Goal: Task Accomplishment & Management: Complete application form

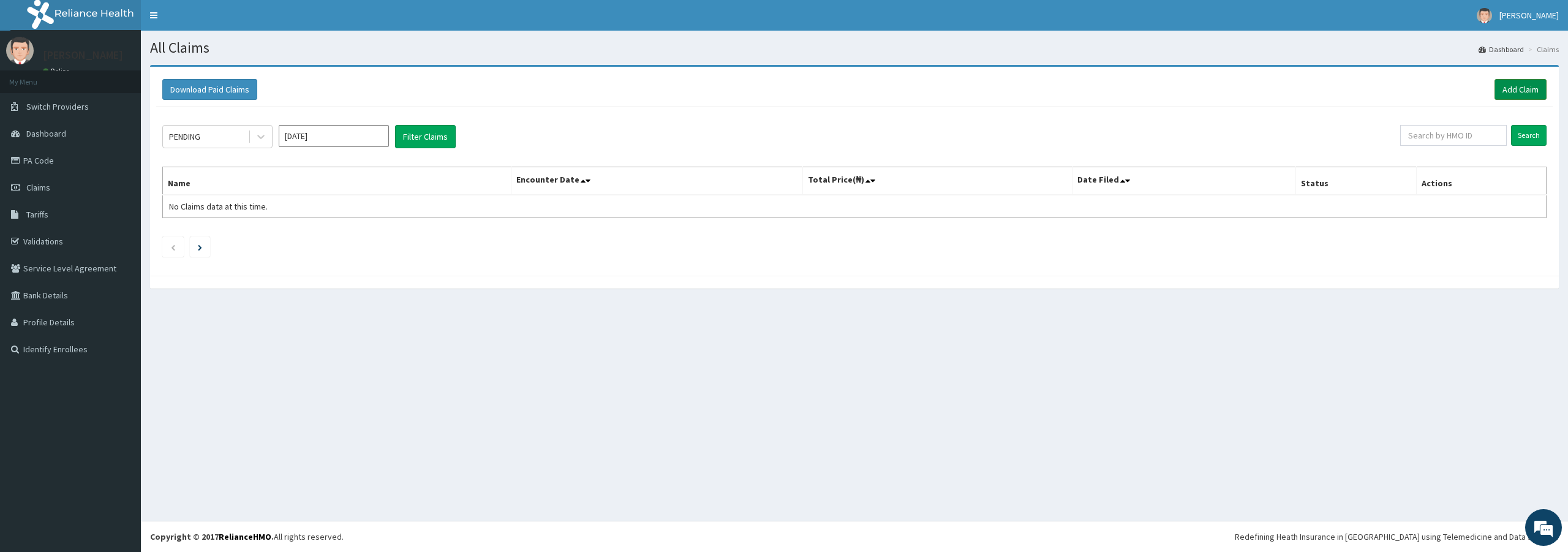
click at [1517, 94] on link "Add Claim" at bounding box center [1520, 90] width 52 height 21
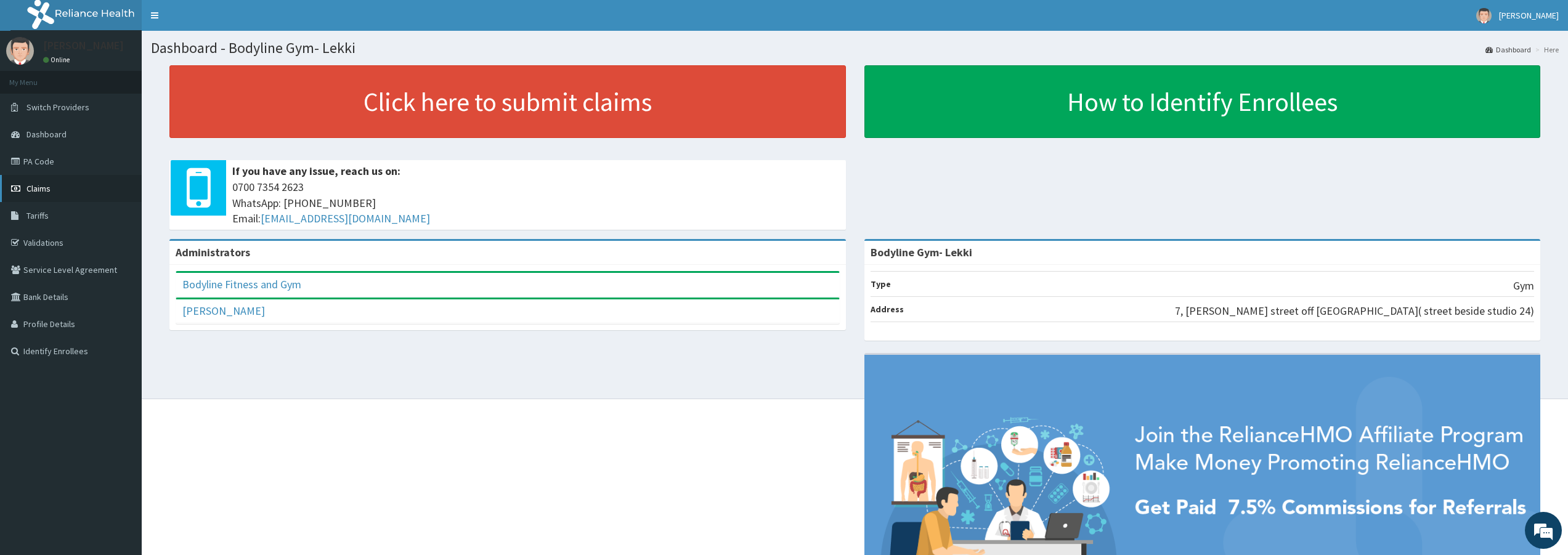
click at [55, 187] on link "Claims" at bounding box center [71, 188] width 142 height 27
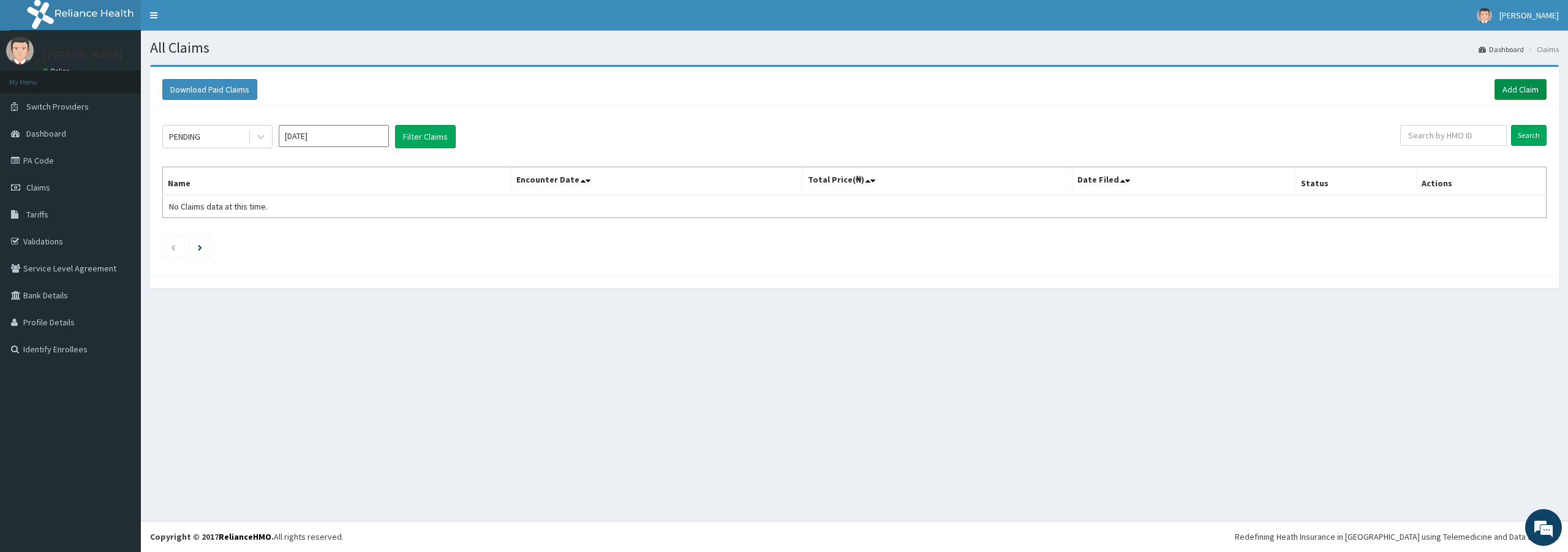
click at [1513, 94] on link "Add Claim" at bounding box center [1520, 90] width 52 height 21
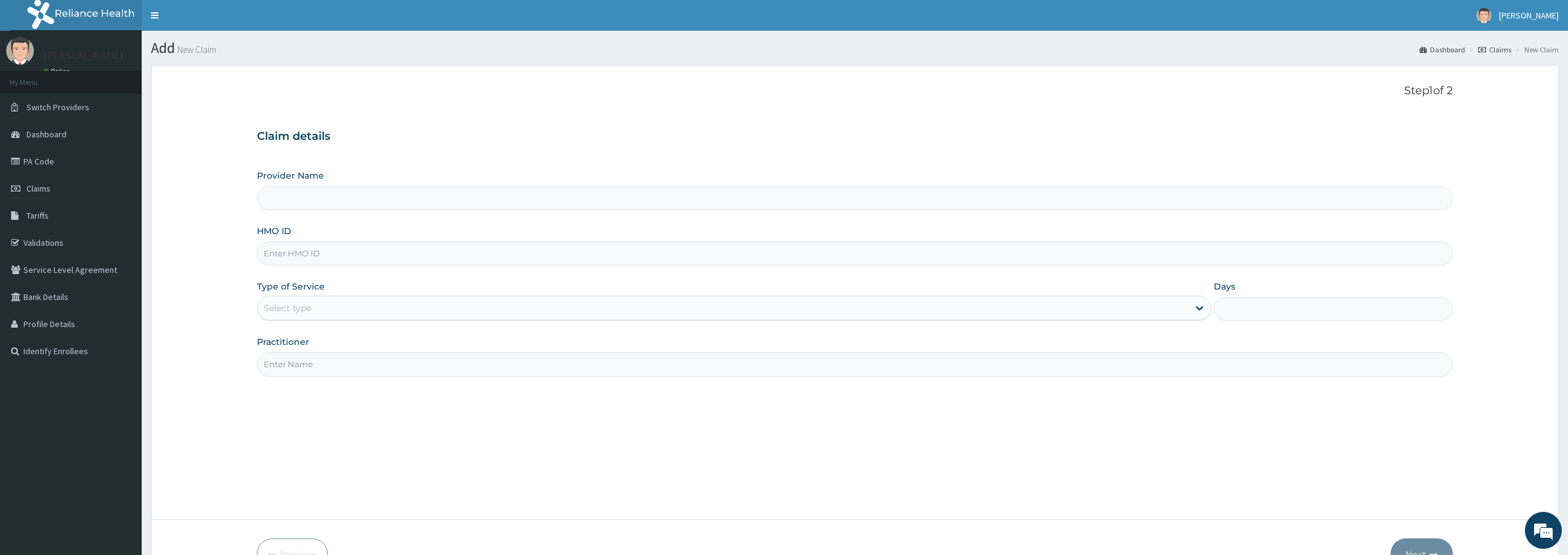
type input "Bodyline Gym- Lekki"
type input "1"
click at [309, 250] on input "HMO ID" at bounding box center [855, 253] width 1196 height 24
type input "SHL/10119/A"
click at [295, 357] on input "Practitioner" at bounding box center [855, 364] width 1196 height 24
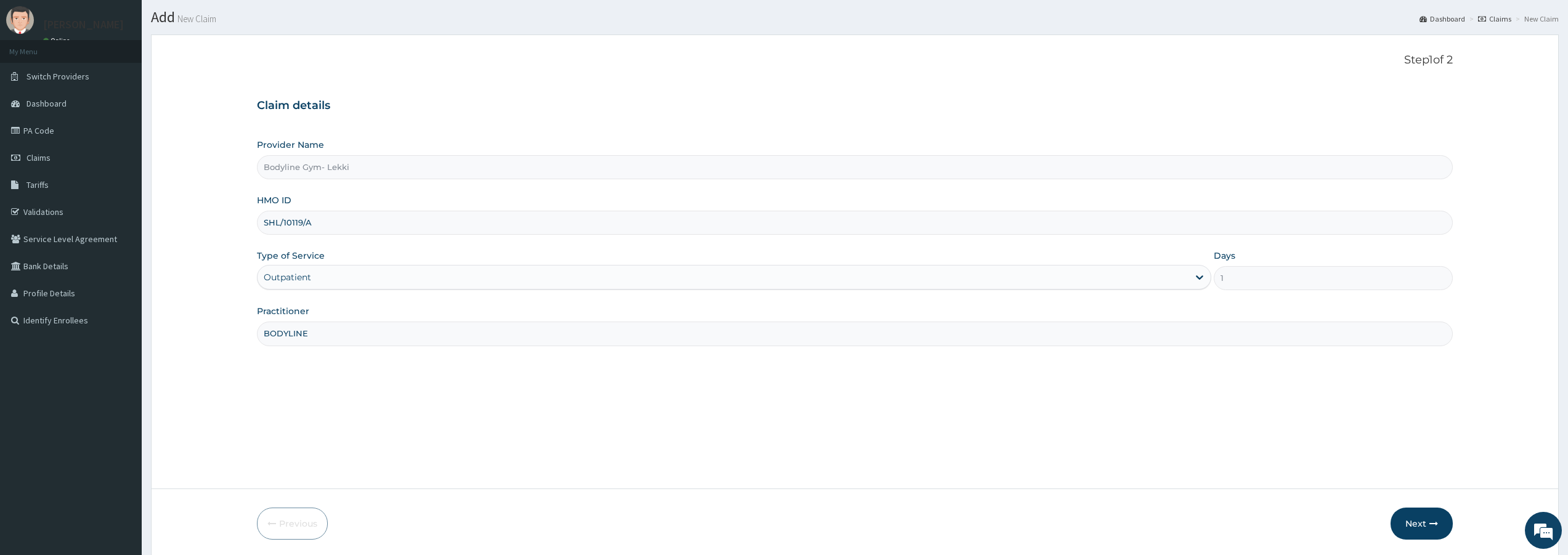
scroll to position [75, 0]
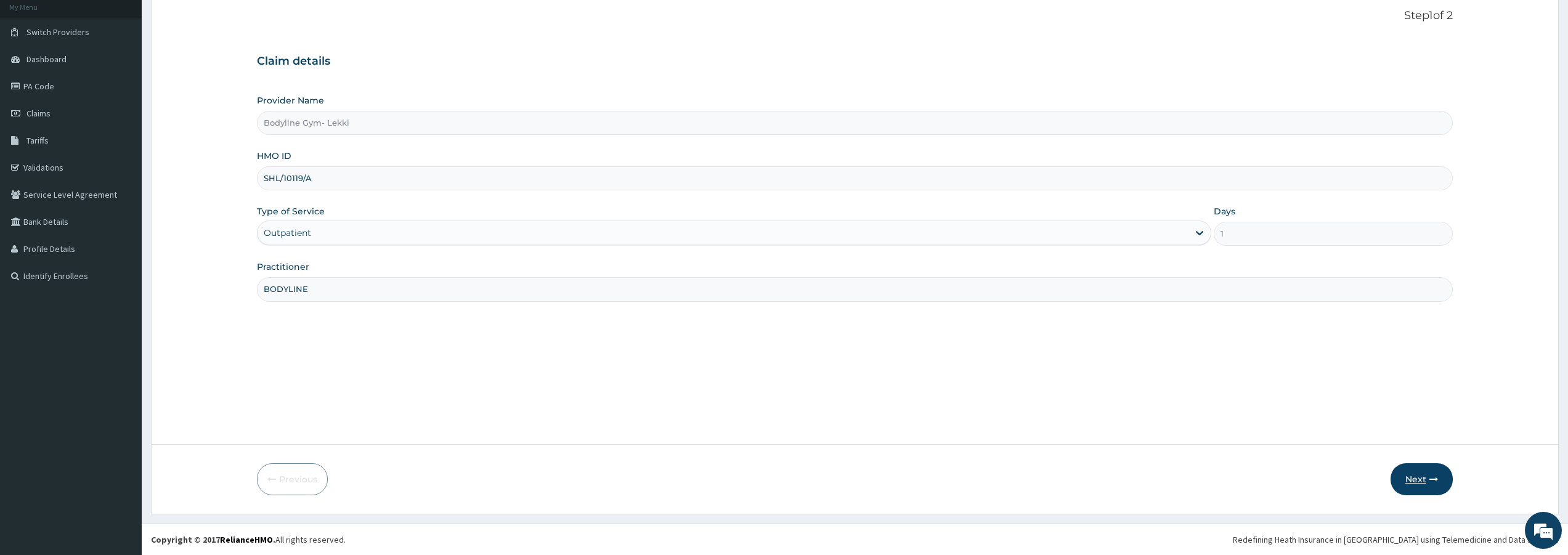
type input "BODYLINE"
click at [1423, 470] on button "Next" at bounding box center [1421, 480] width 62 height 32
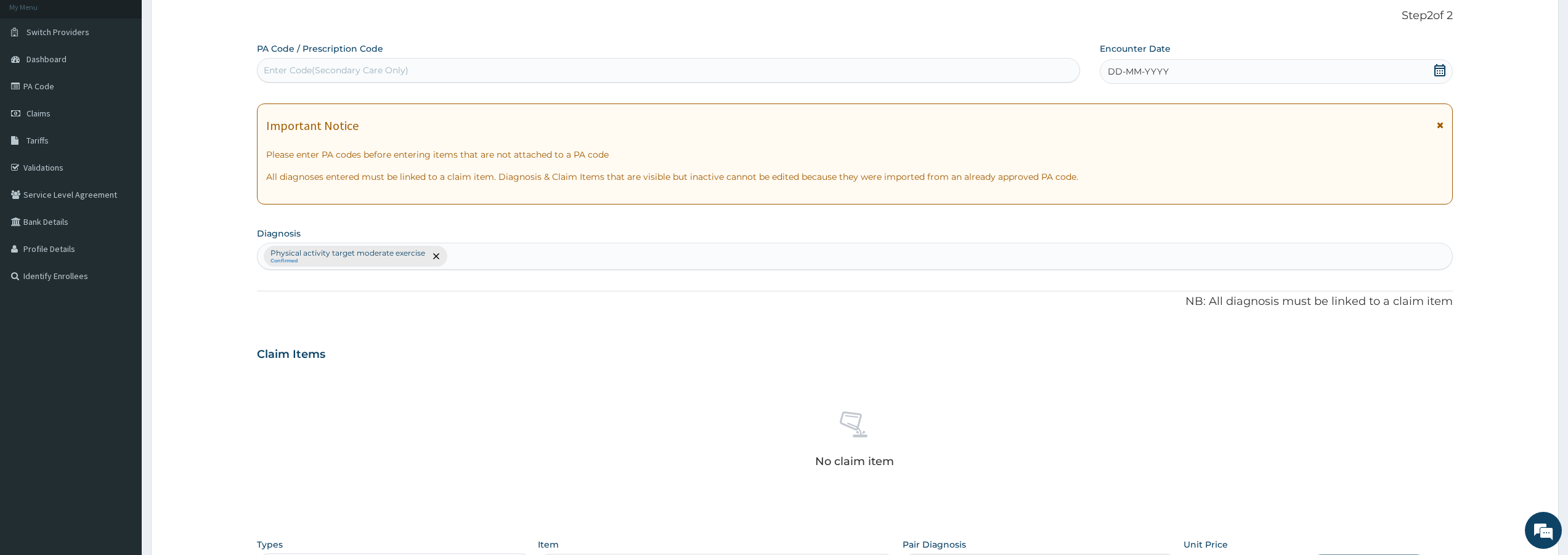
click at [322, 67] on div "Enter Code(Secondary Care Only)" at bounding box center [336, 71] width 145 height 13
type input "PA/AEDD34"
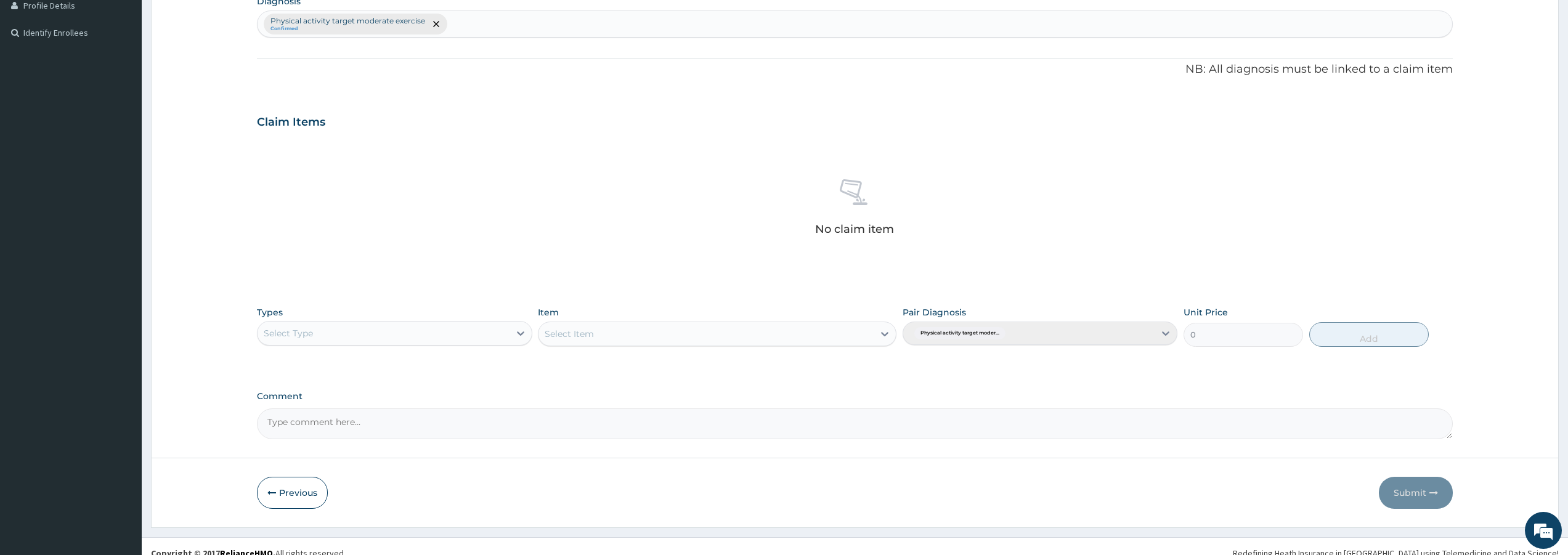
scroll to position [332, 0]
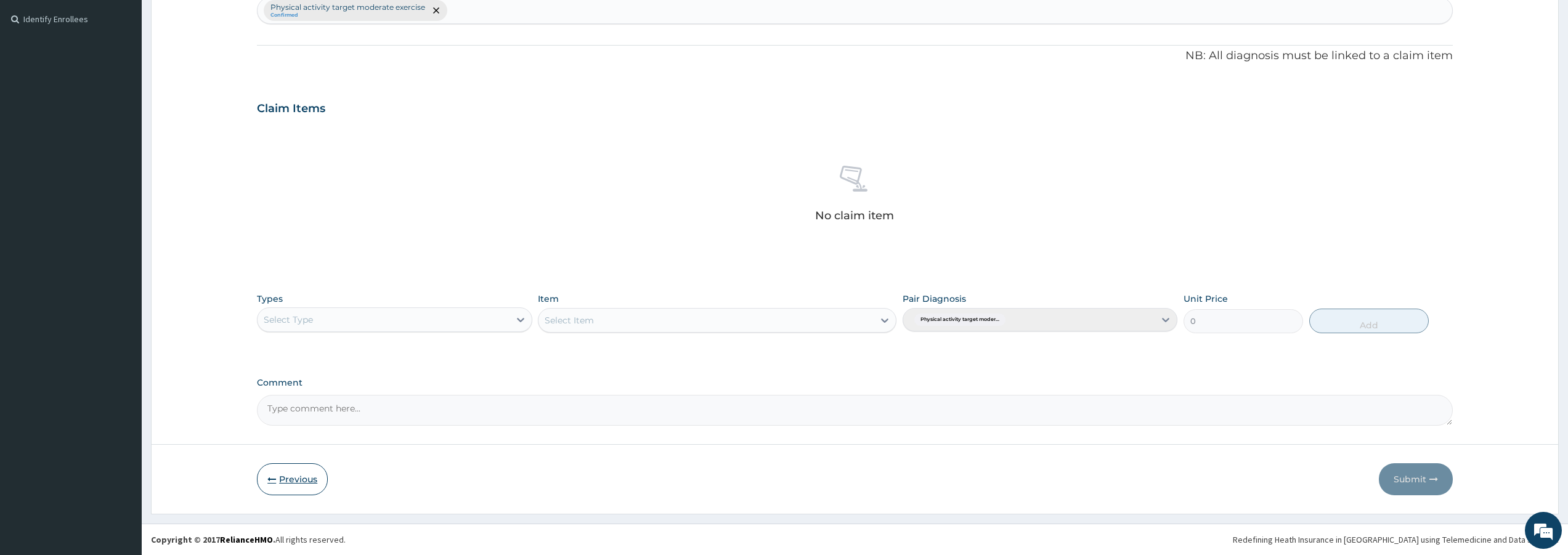
click at [297, 473] on button "Previous" at bounding box center [292, 480] width 71 height 32
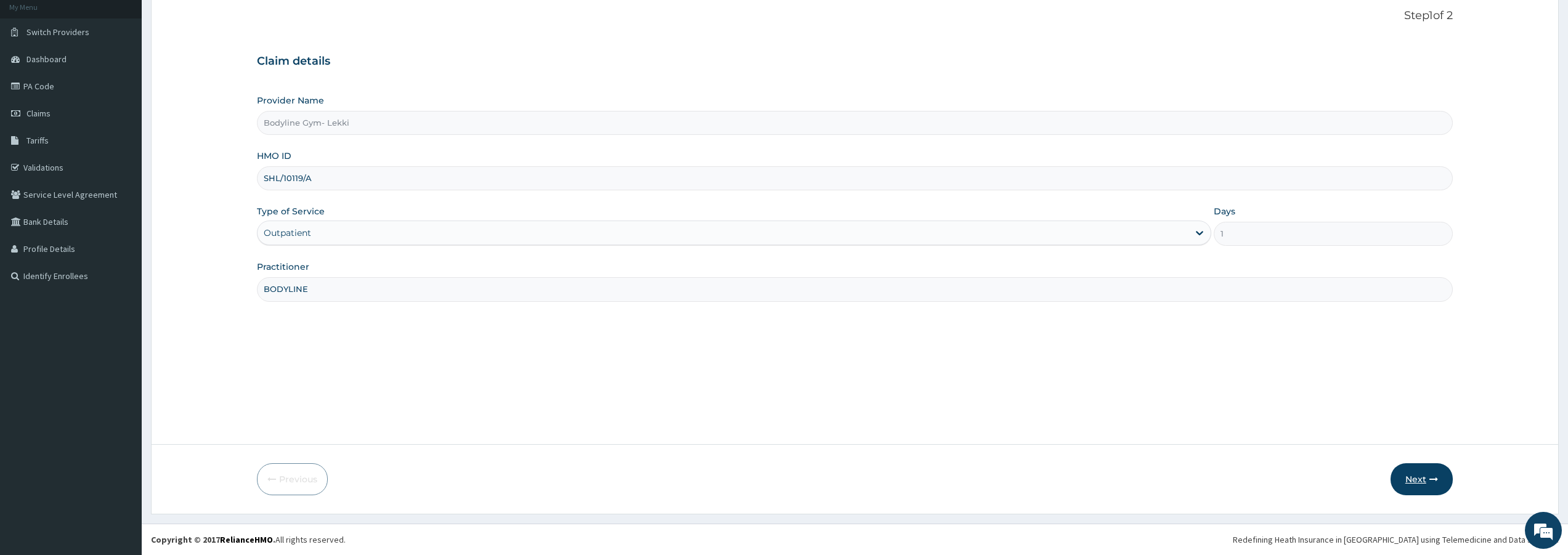
click at [1410, 475] on button "Next" at bounding box center [1421, 480] width 62 height 32
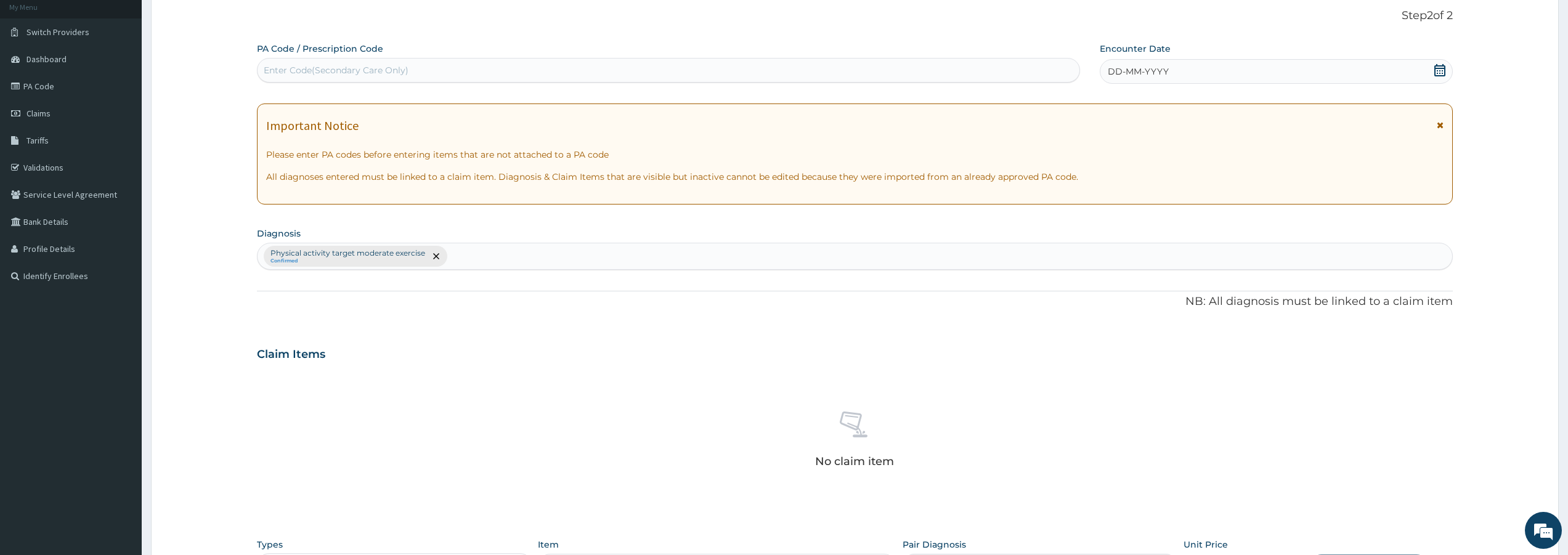
click at [298, 71] on div "Enter Code(Secondary Care Only)" at bounding box center [336, 71] width 145 height 13
type input "PA/AEDD34"
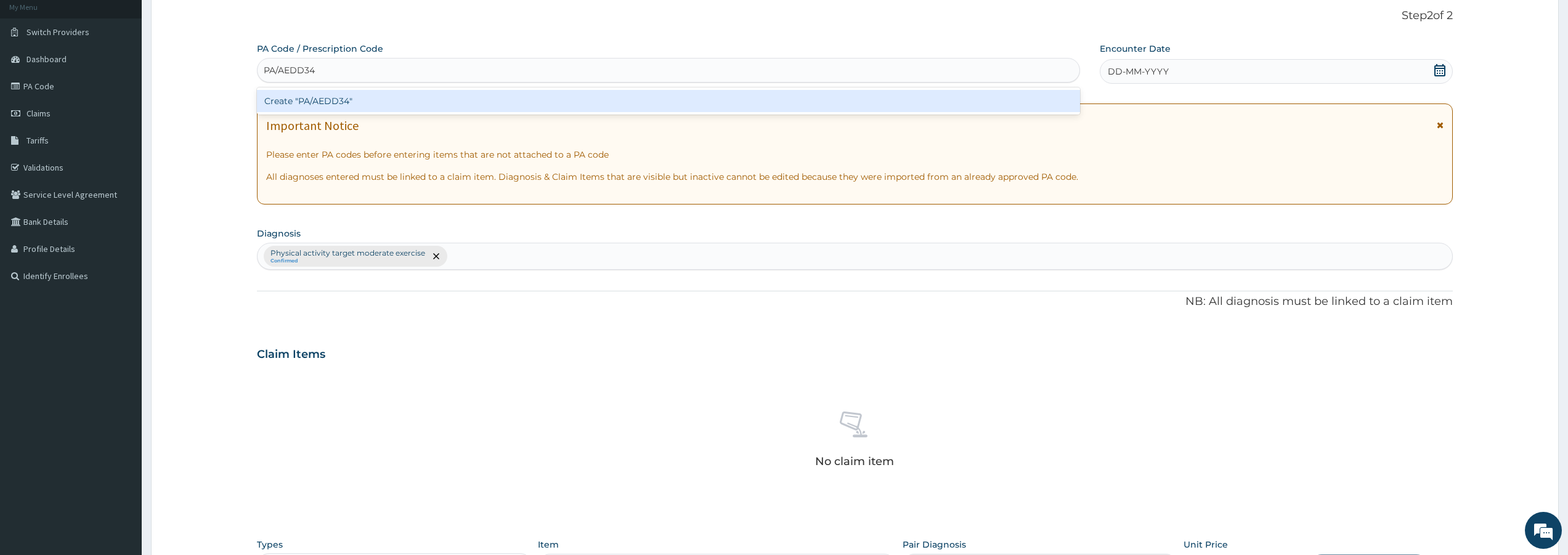
click at [319, 101] on div "Create "PA/AEDD34"" at bounding box center [668, 101] width 823 height 22
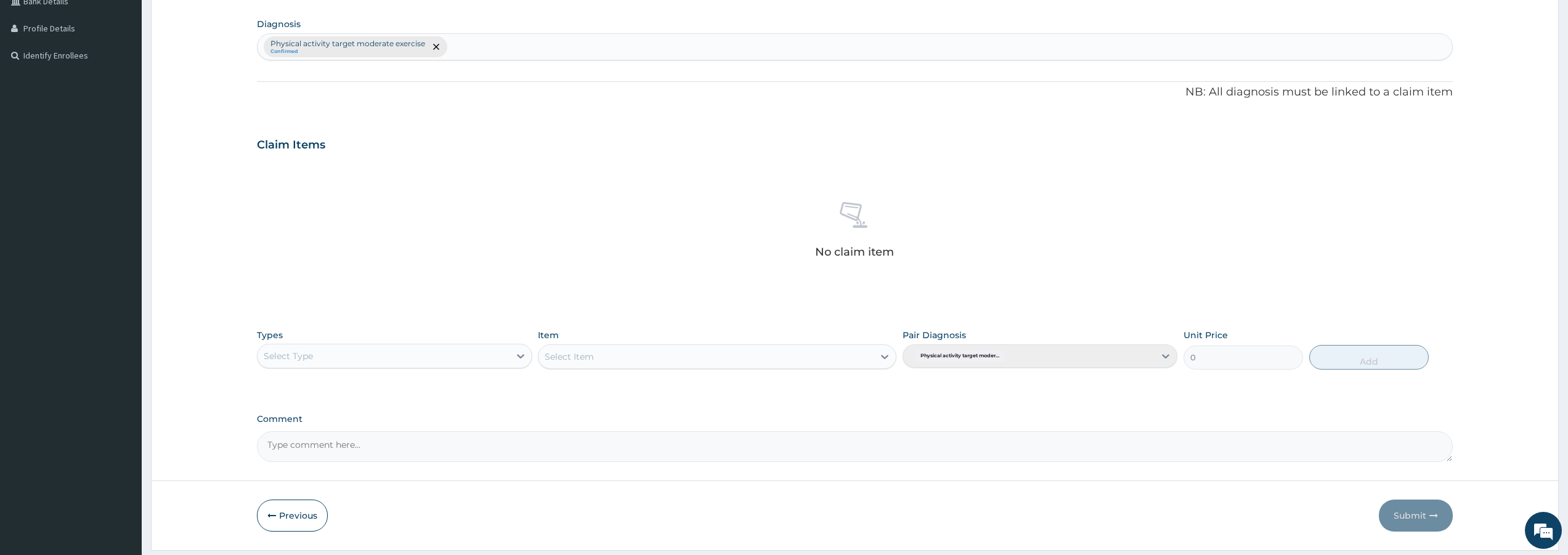
scroll to position [332, 0]
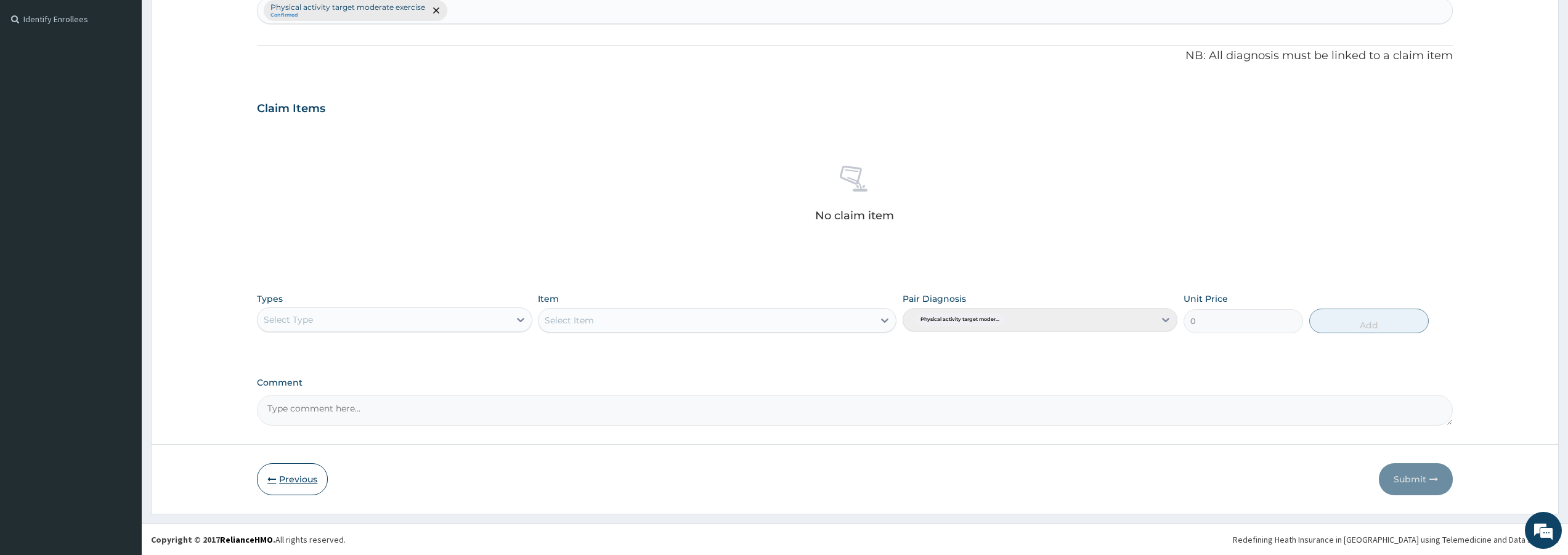
click at [299, 483] on button "Previous" at bounding box center [292, 480] width 71 height 32
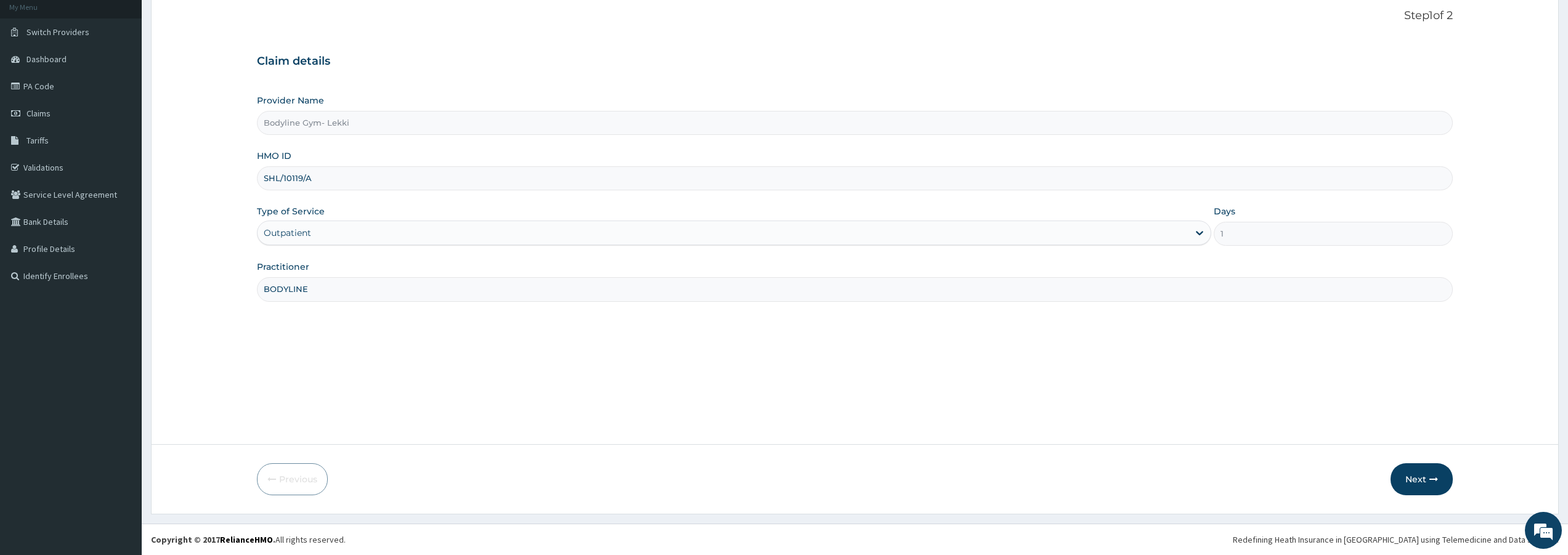
drag, startPoint x: 314, startPoint y: 176, endPoint x: 255, endPoint y: 173, distance: 59.1
click at [255, 173] on form "Step 1 of 2 Claim details Provider Name Bodyline Gym- Lekki HMO ID SHL/10119/A …" at bounding box center [855, 252] width 1408 height 524
type input "BEE/10001/A"
click at [1430, 486] on button "Next" at bounding box center [1421, 480] width 62 height 32
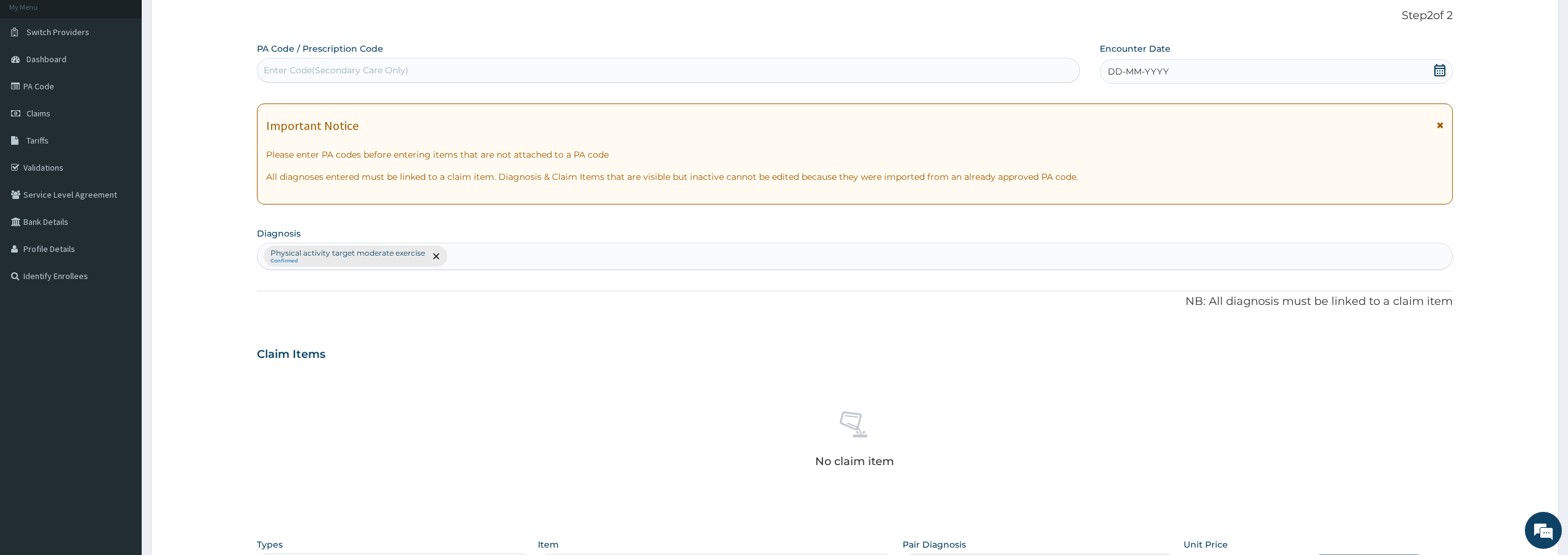
click at [297, 71] on div "Enter Code(Secondary Care Only)" at bounding box center [336, 71] width 145 height 13
type input "PA/152CCD"
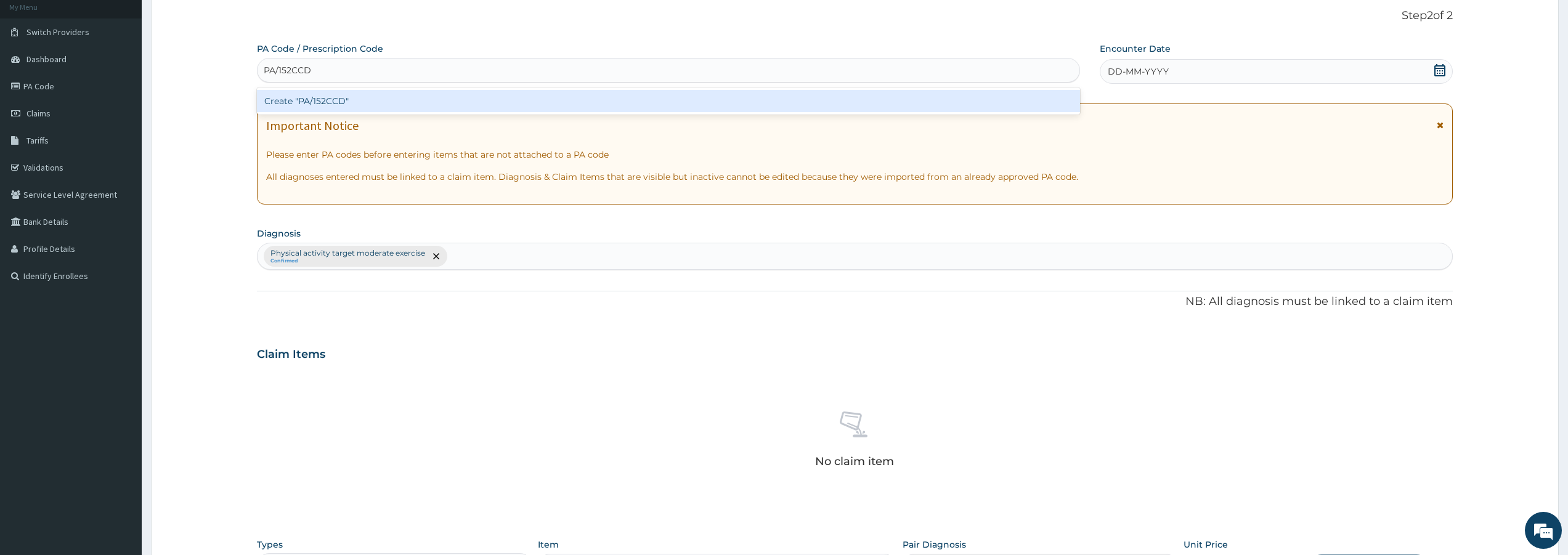
click at [305, 102] on div "Create "PA/152CCD"" at bounding box center [668, 101] width 823 height 22
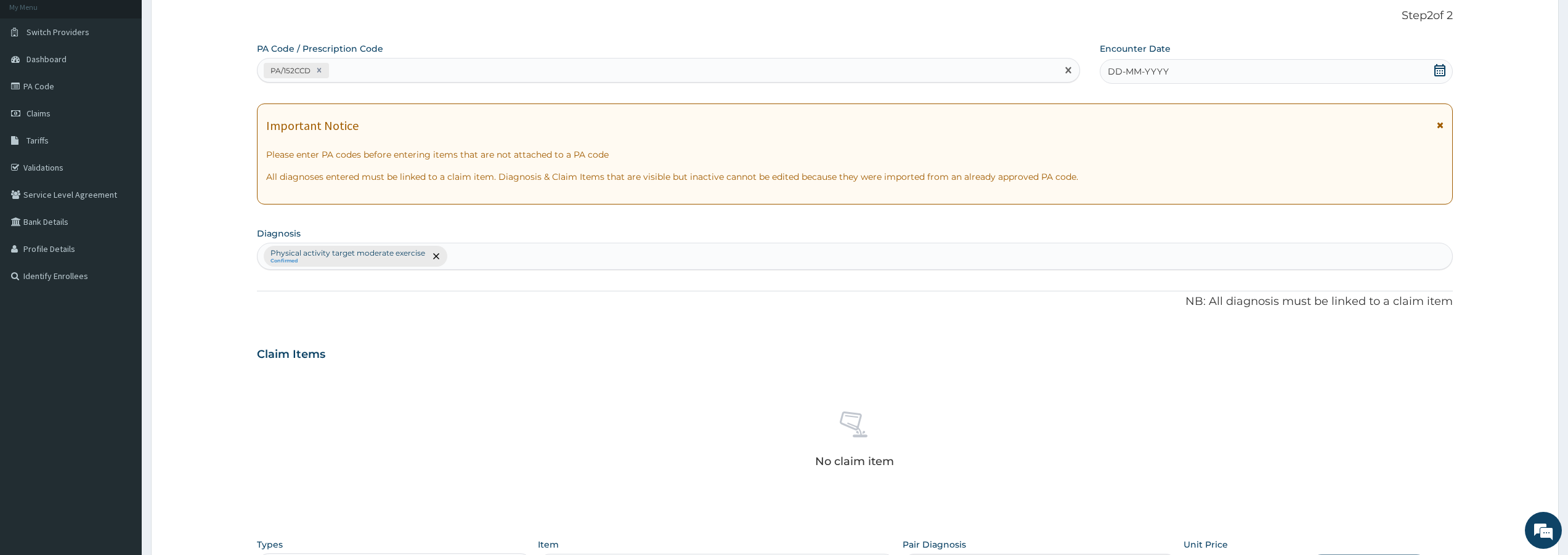
click at [1115, 70] on span "DD-MM-YYYY" at bounding box center [1138, 72] width 61 height 13
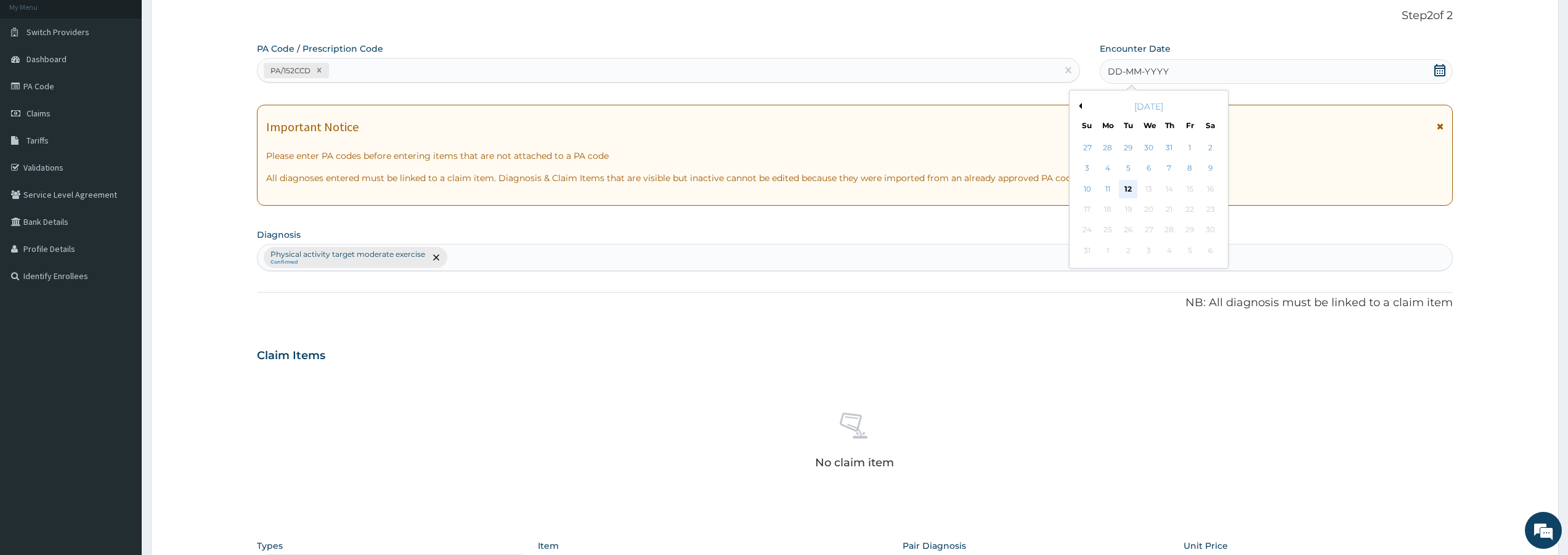
click at [1127, 189] on div "12" at bounding box center [1128, 189] width 18 height 18
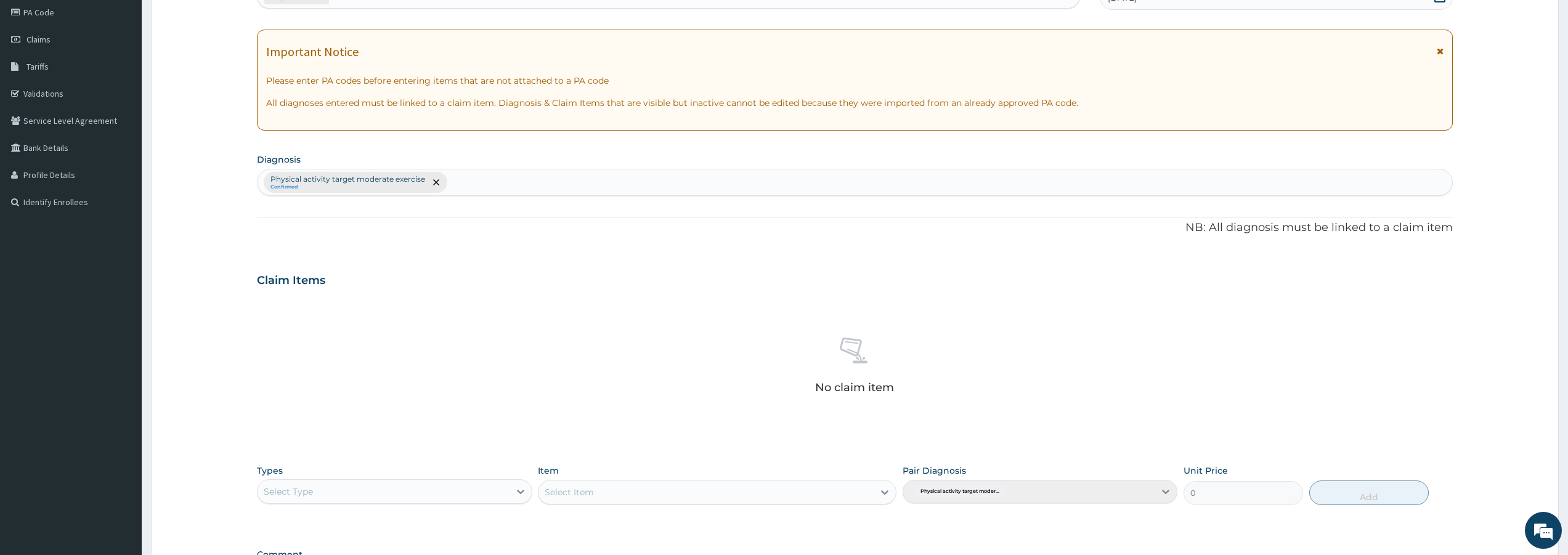
scroll to position [321, 0]
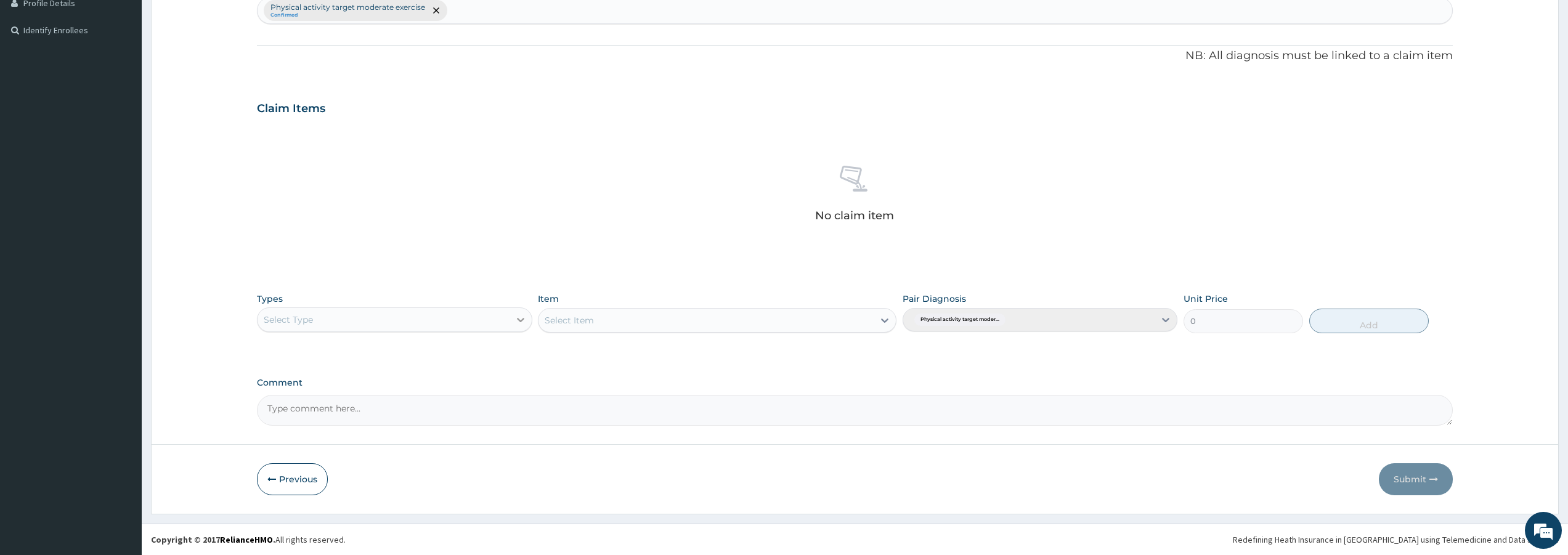
click at [517, 315] on icon at bounding box center [521, 320] width 13 height 13
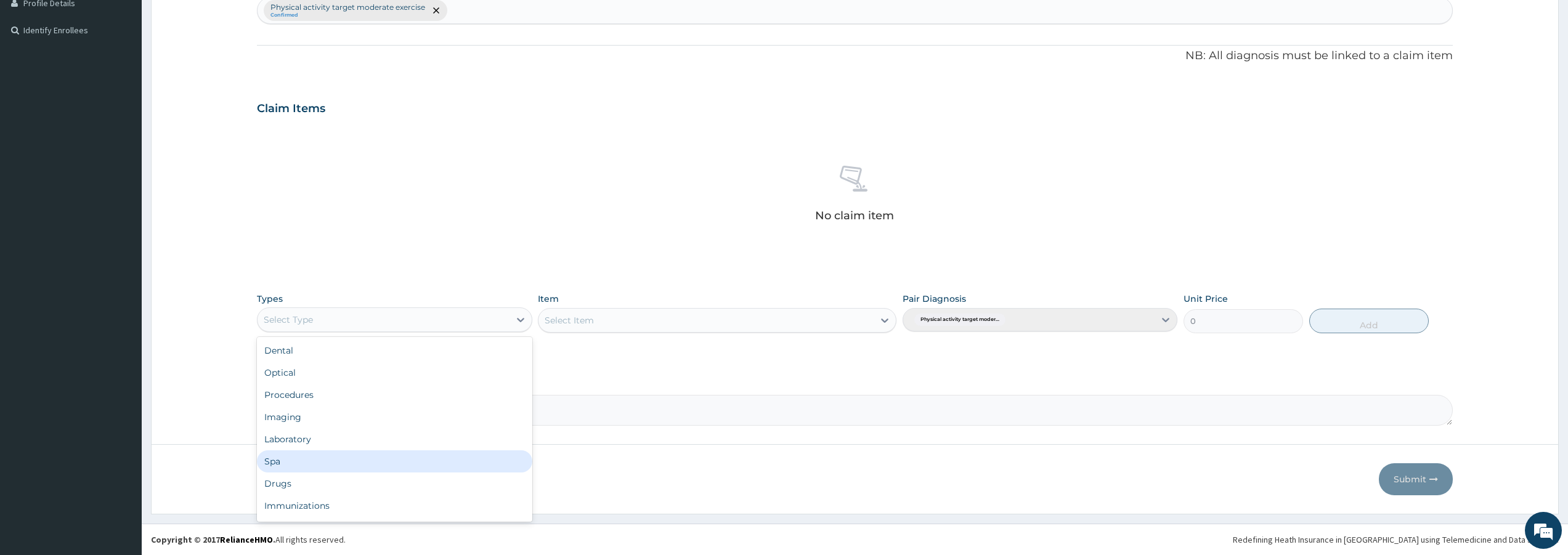
scroll to position [42, 0]
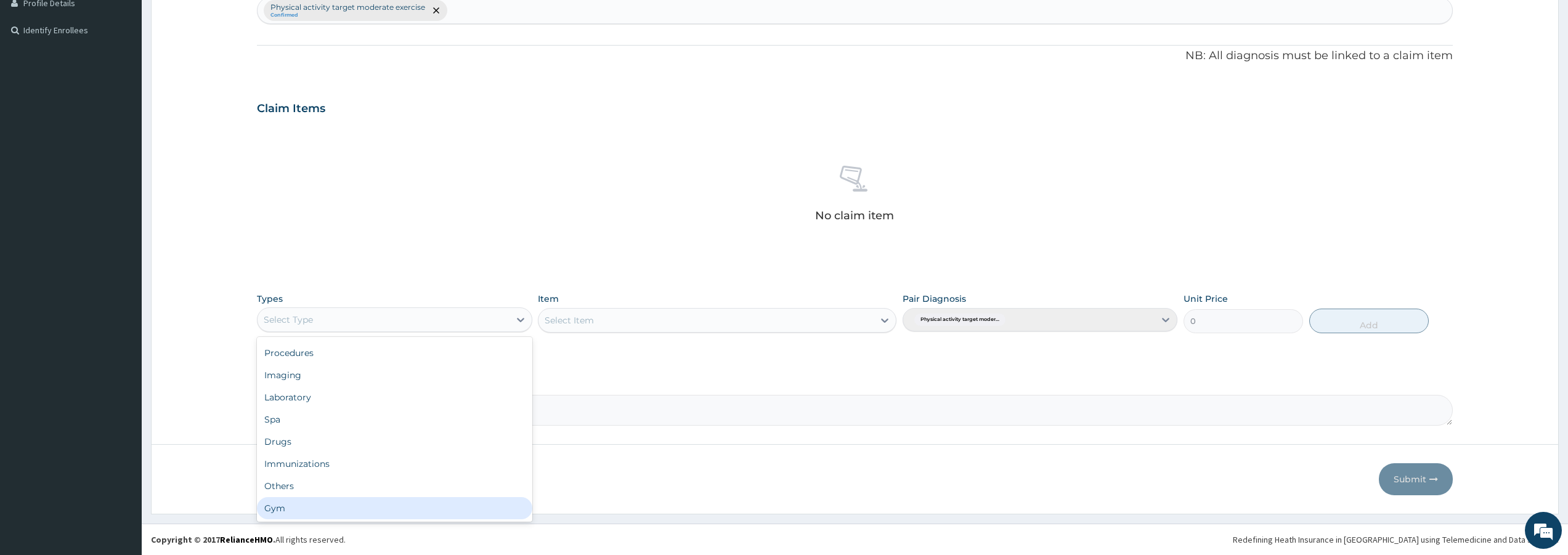
click at [310, 502] on div "Gym" at bounding box center [394, 508] width 275 height 22
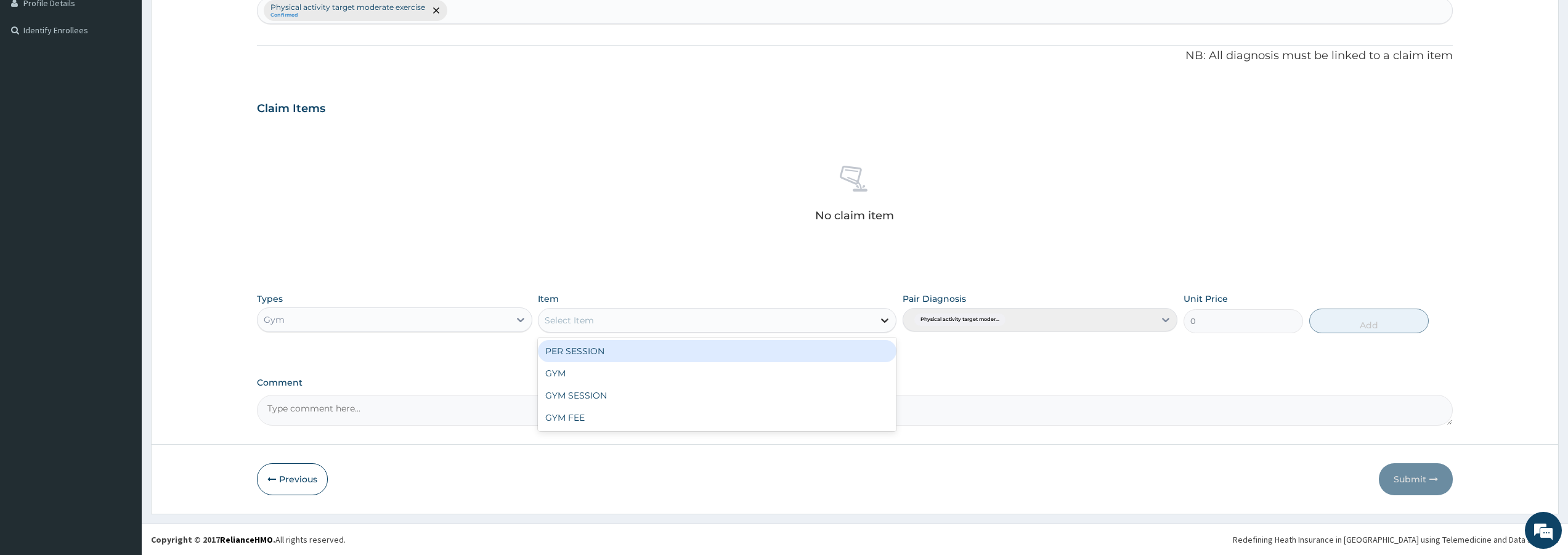
click at [879, 318] on icon at bounding box center [885, 320] width 13 height 13
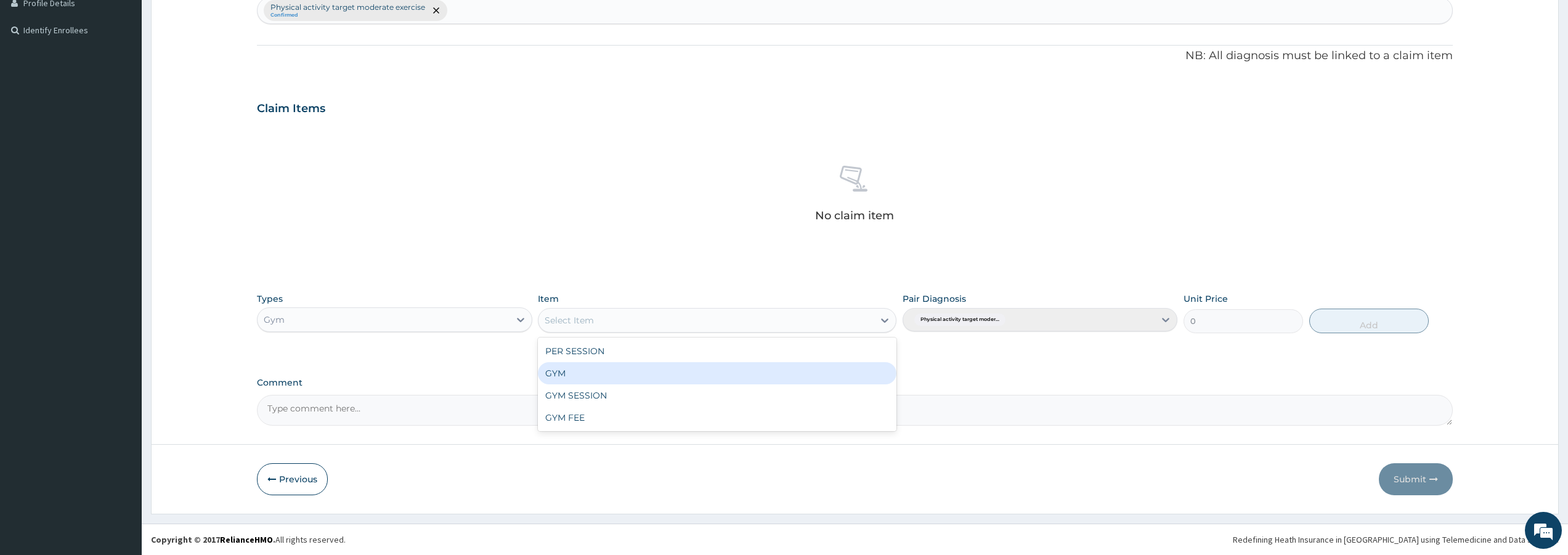
click at [597, 369] on div "GYM" at bounding box center [717, 373] width 359 height 22
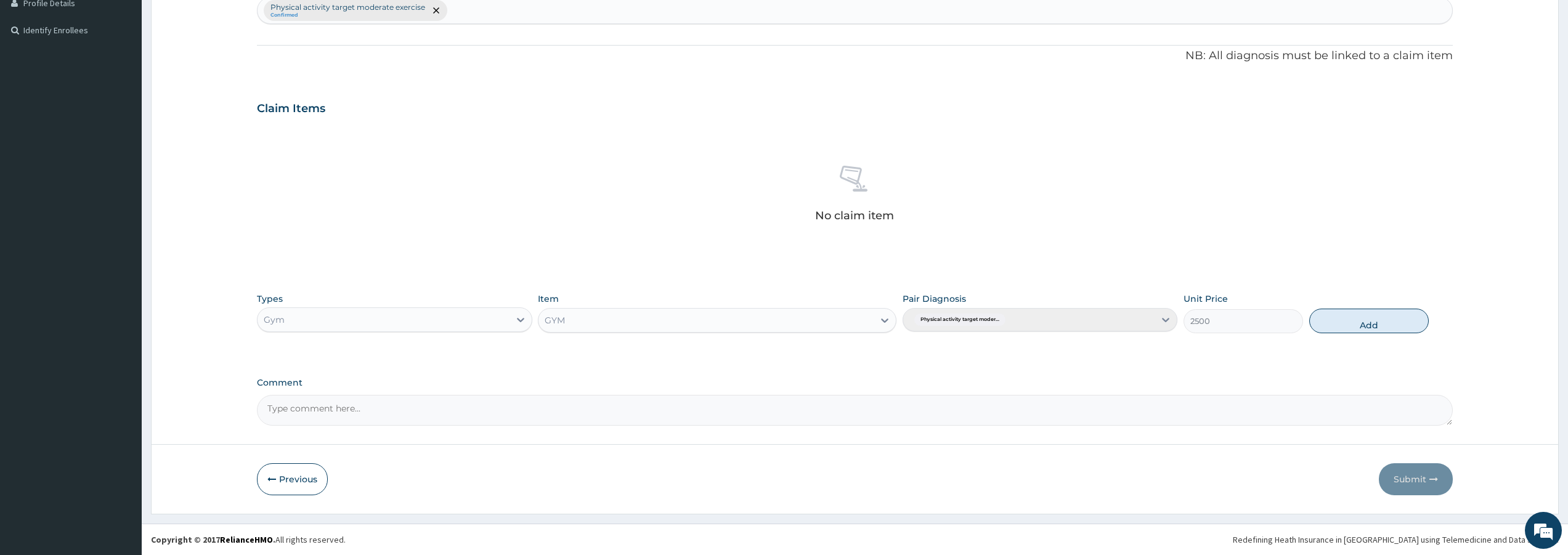
click at [1343, 304] on div "Types Gym Item GYM Pair Diagnosis Physical activity target moder... Unit Price …" at bounding box center [855, 313] width 1196 height 53
click at [1349, 316] on button "Add" at bounding box center [1368, 320] width 119 height 24
type input "0"
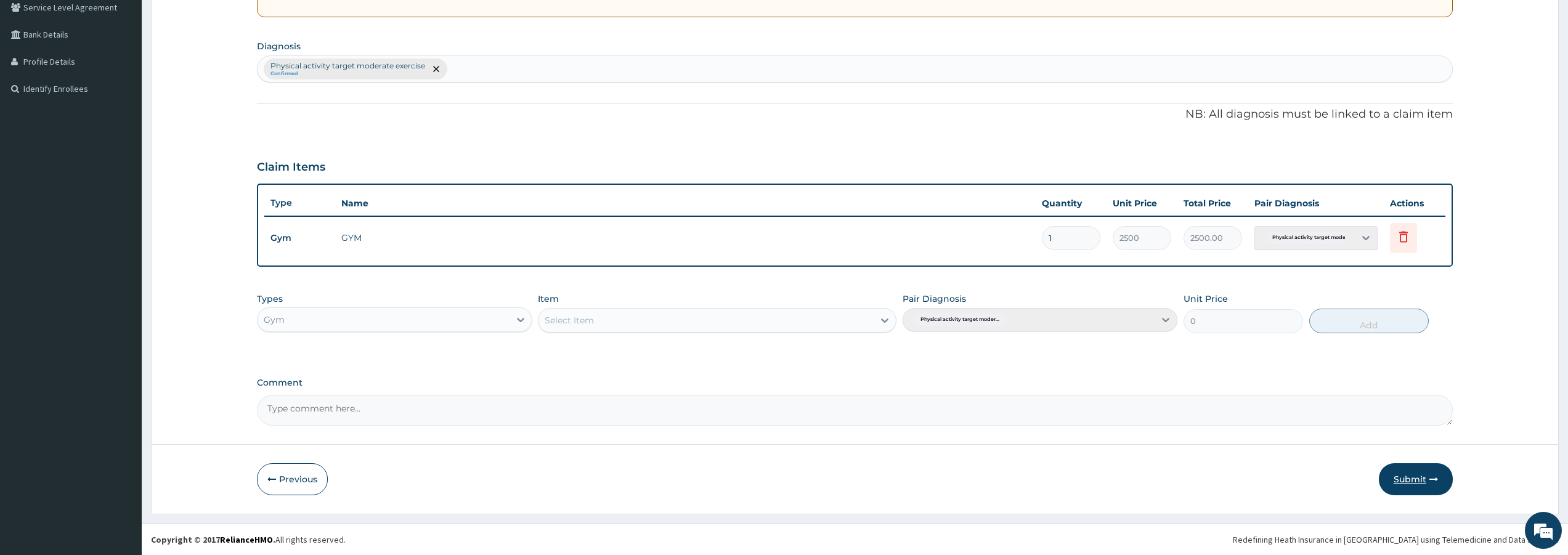
click at [1412, 481] on button "Submit" at bounding box center [1416, 480] width 74 height 32
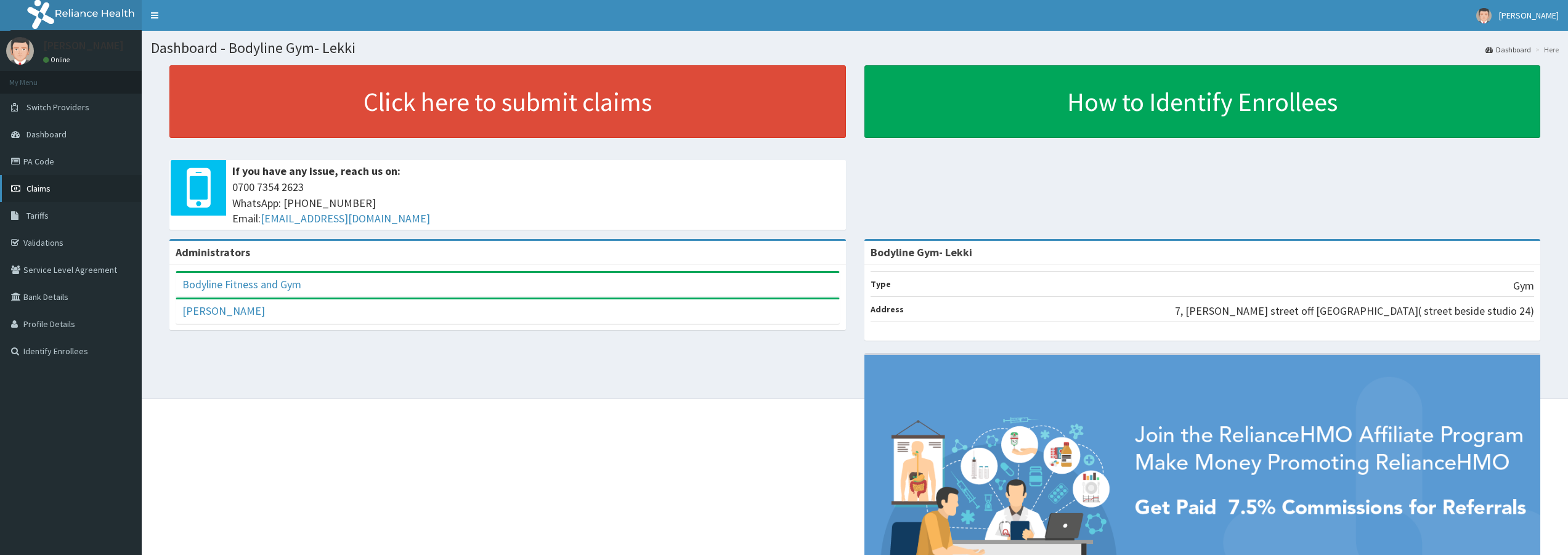
click at [32, 186] on span "Claims" at bounding box center [38, 188] width 24 height 11
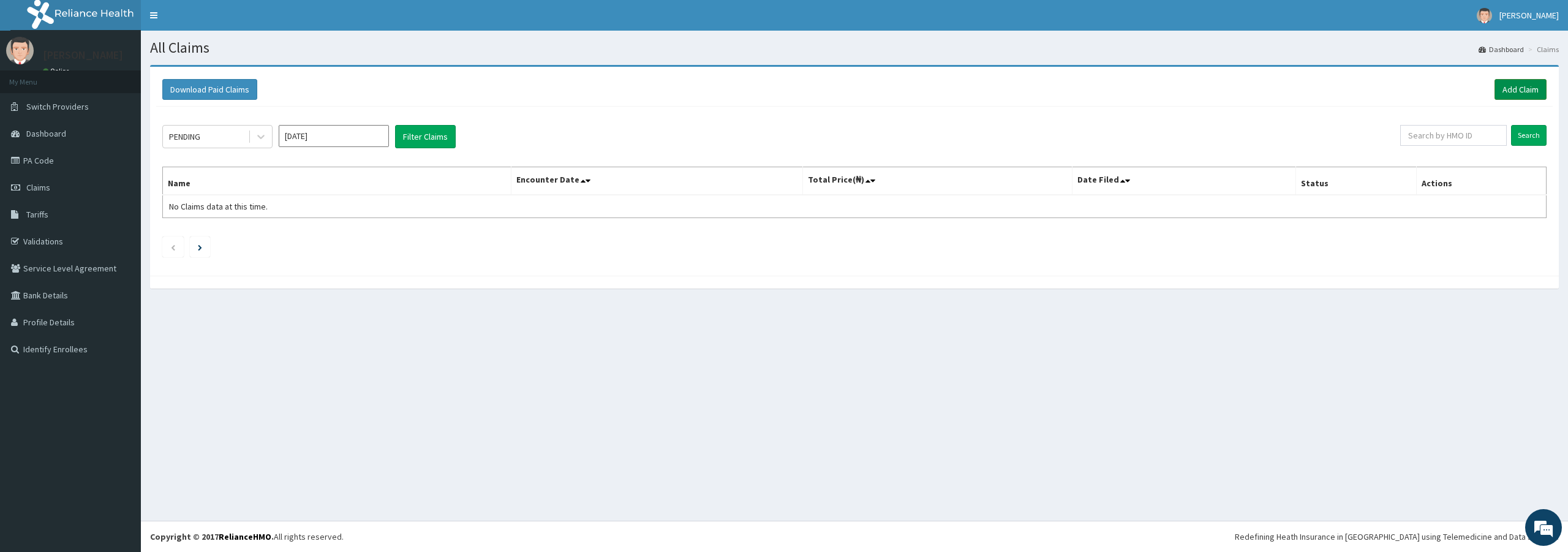
click at [1527, 88] on link "Add Claim" at bounding box center [1520, 90] width 52 height 21
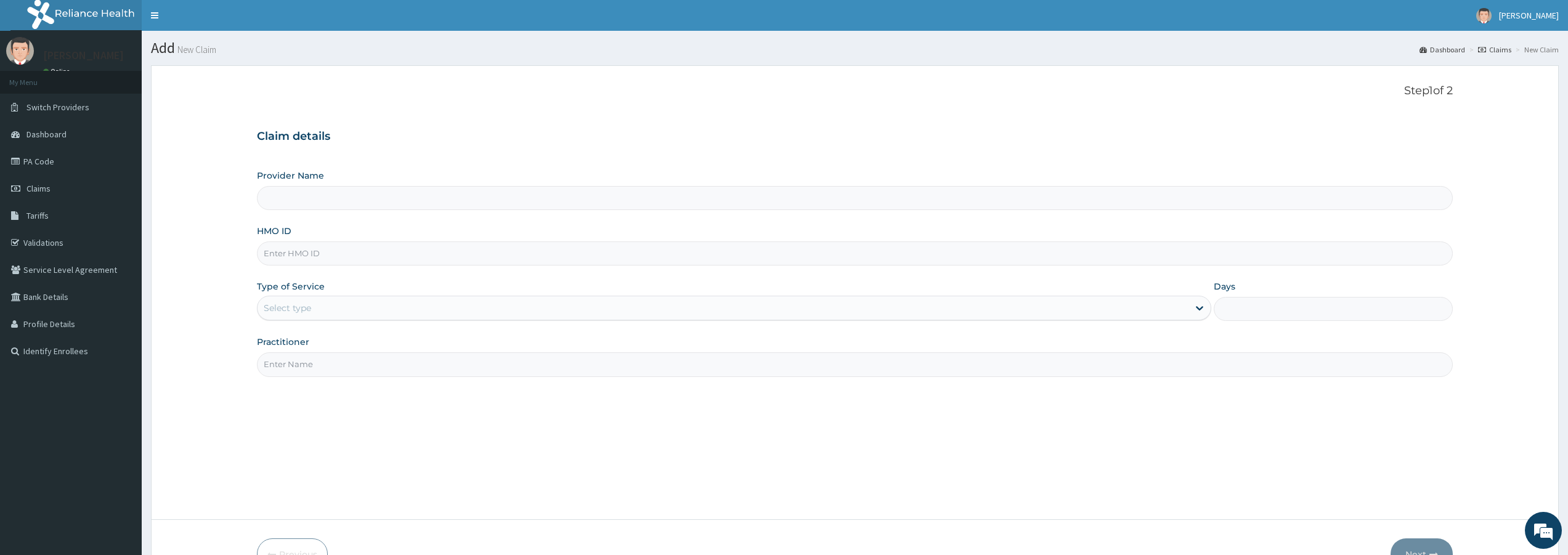
type input "Bodyline Gym- Lekki"
type input "1"
click at [304, 249] on input "HMO ID" at bounding box center [855, 253] width 1196 height 24
type input "SHL/10119/A"
click at [295, 359] on input "Practitioner" at bounding box center [855, 364] width 1196 height 24
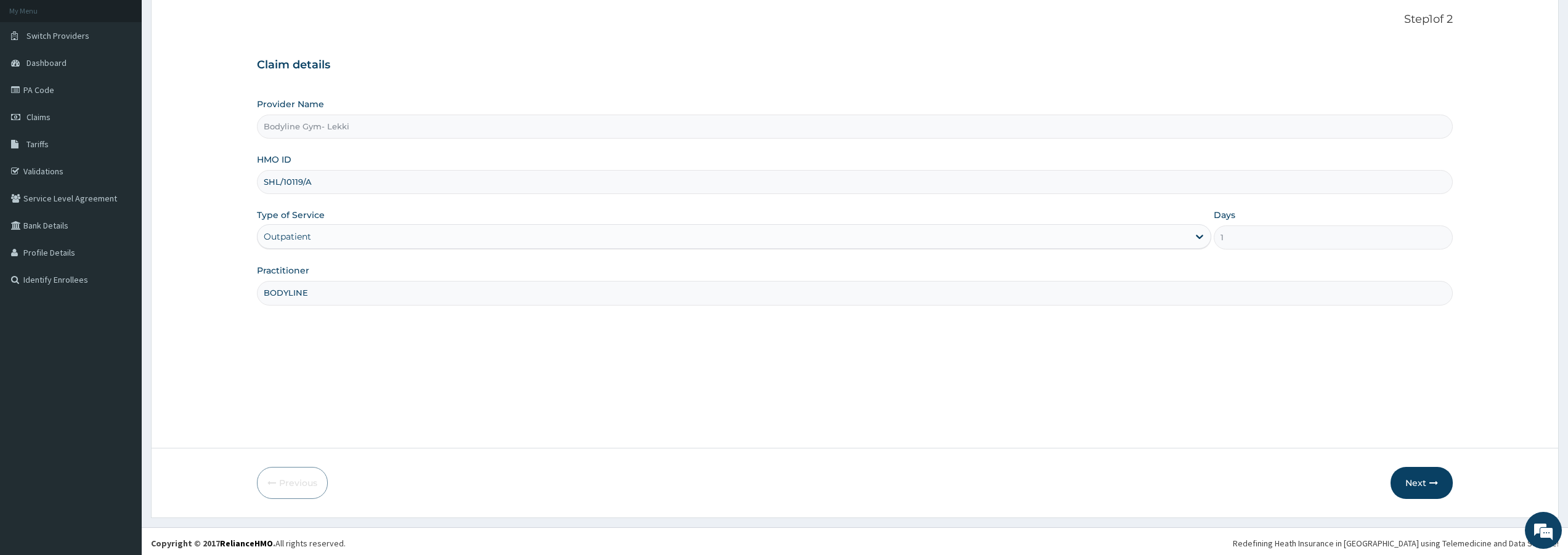
scroll to position [75, 0]
type input "BODYLINE"
click at [1424, 478] on button "Next" at bounding box center [1421, 480] width 62 height 32
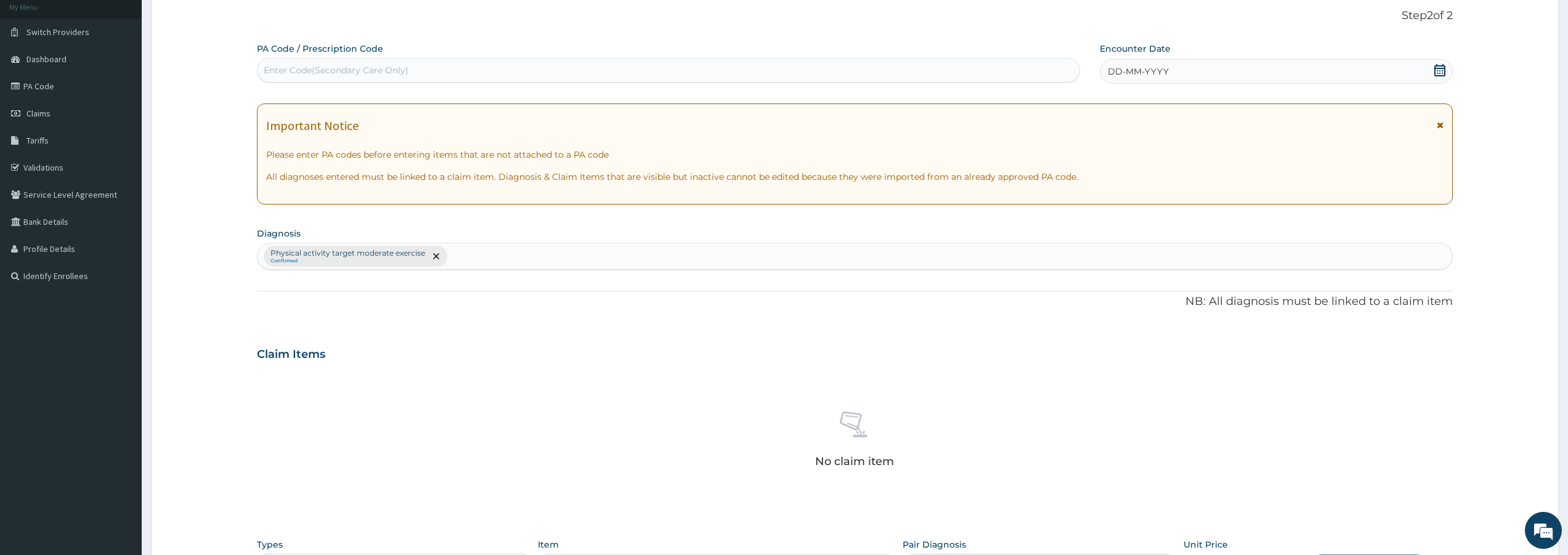
click at [323, 66] on div "Enter Code(Secondary Care Only)" at bounding box center [336, 71] width 145 height 13
type input "PA/AEDD34"
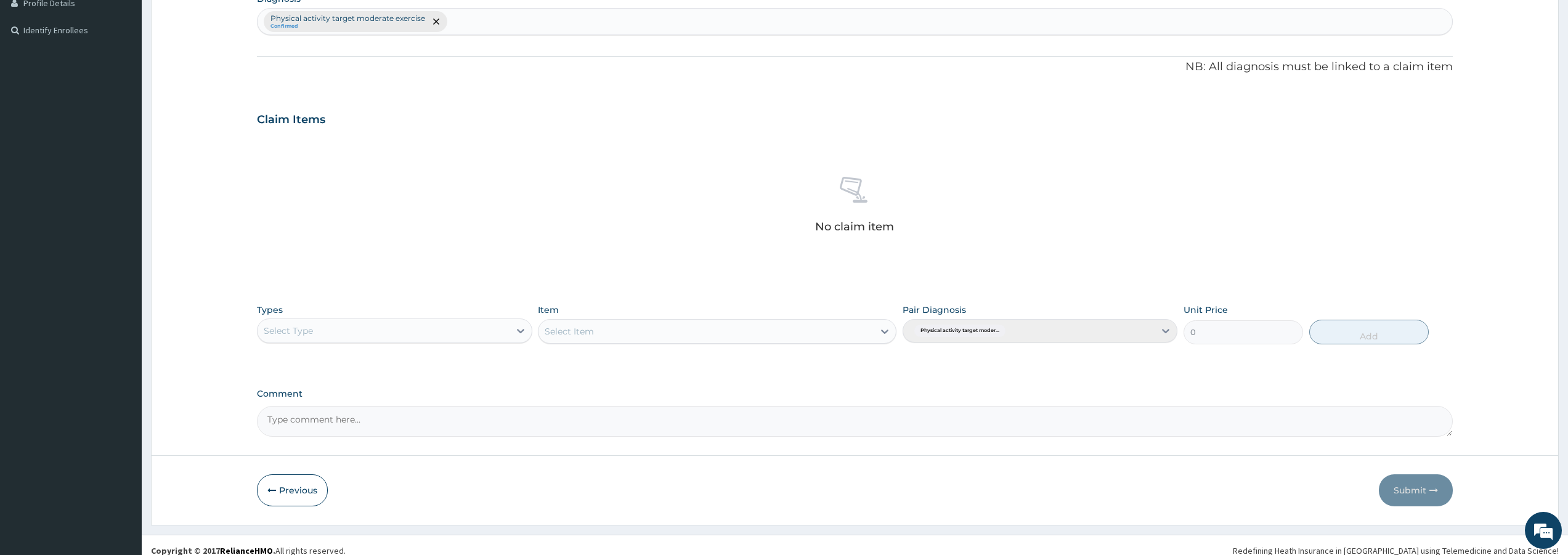
scroll to position [322, 0]
click at [289, 485] on button "Previous" at bounding box center [292, 490] width 71 height 32
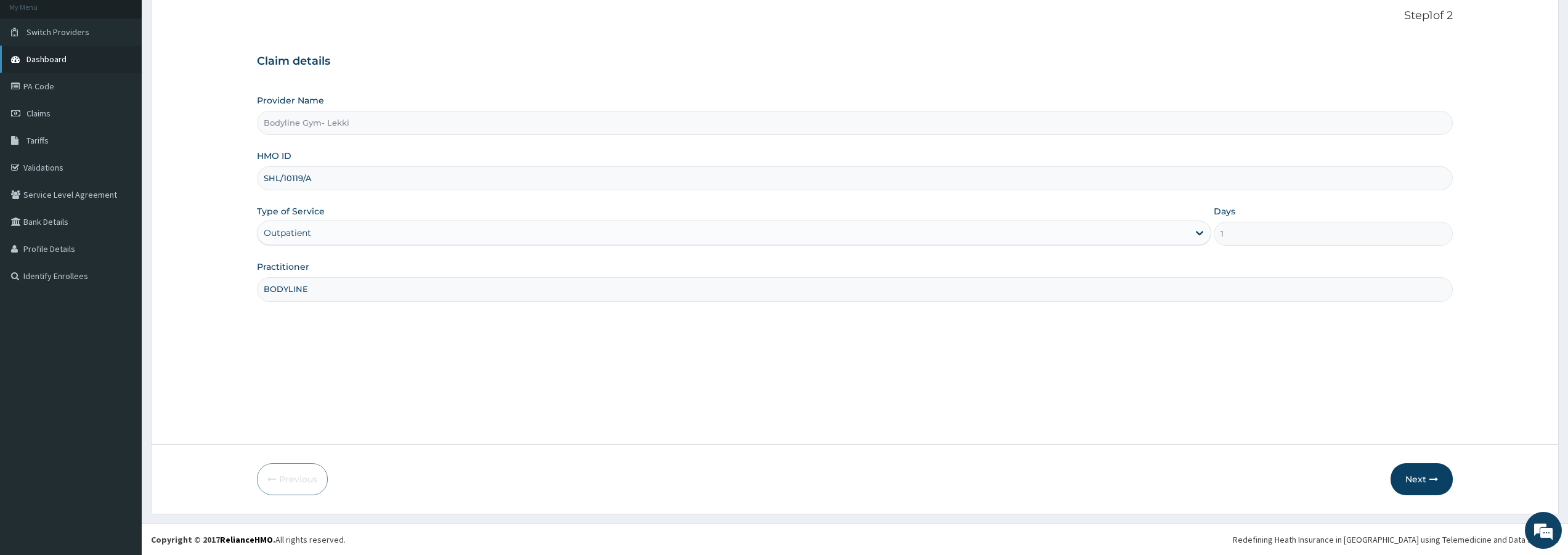
click at [59, 58] on span "Dashboard" at bounding box center [46, 59] width 40 height 11
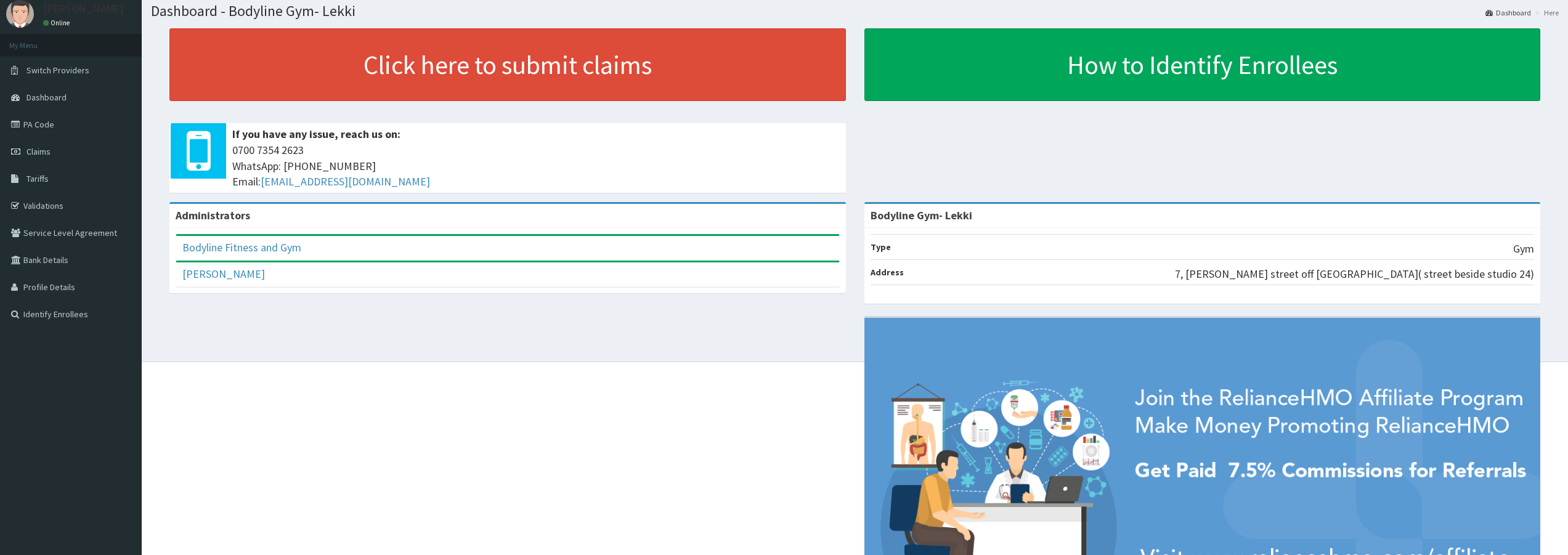
scroll to position [3, 0]
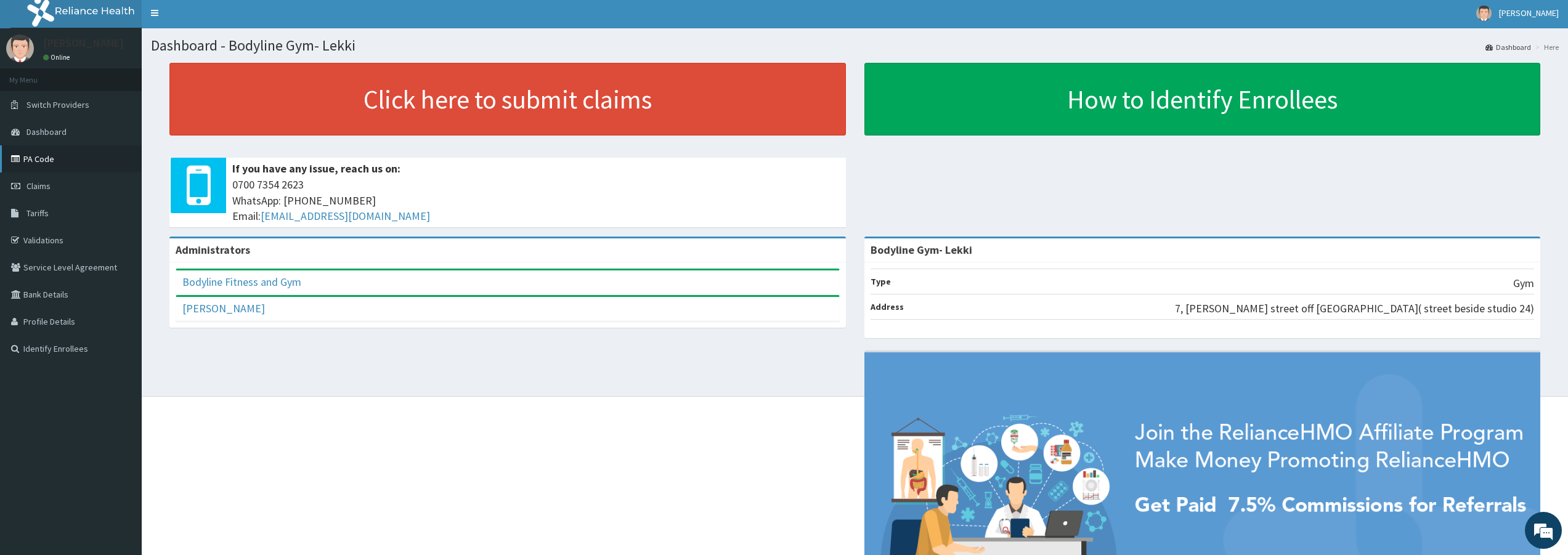
click at [42, 156] on link "PA Code" at bounding box center [71, 158] width 142 height 27
